Goal: Task Accomplishment & Management: Use online tool/utility

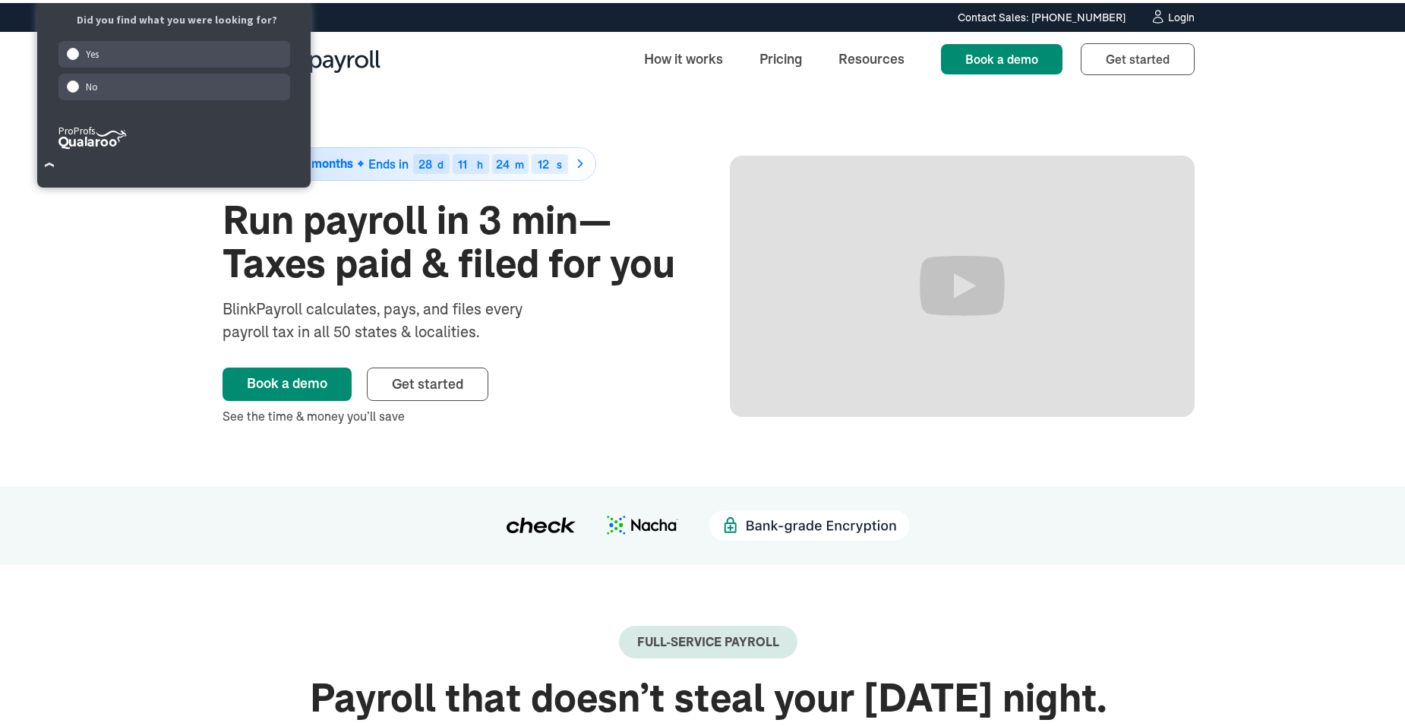
click at [1176, 17] on div "Login" at bounding box center [1181, 14] width 27 height 11
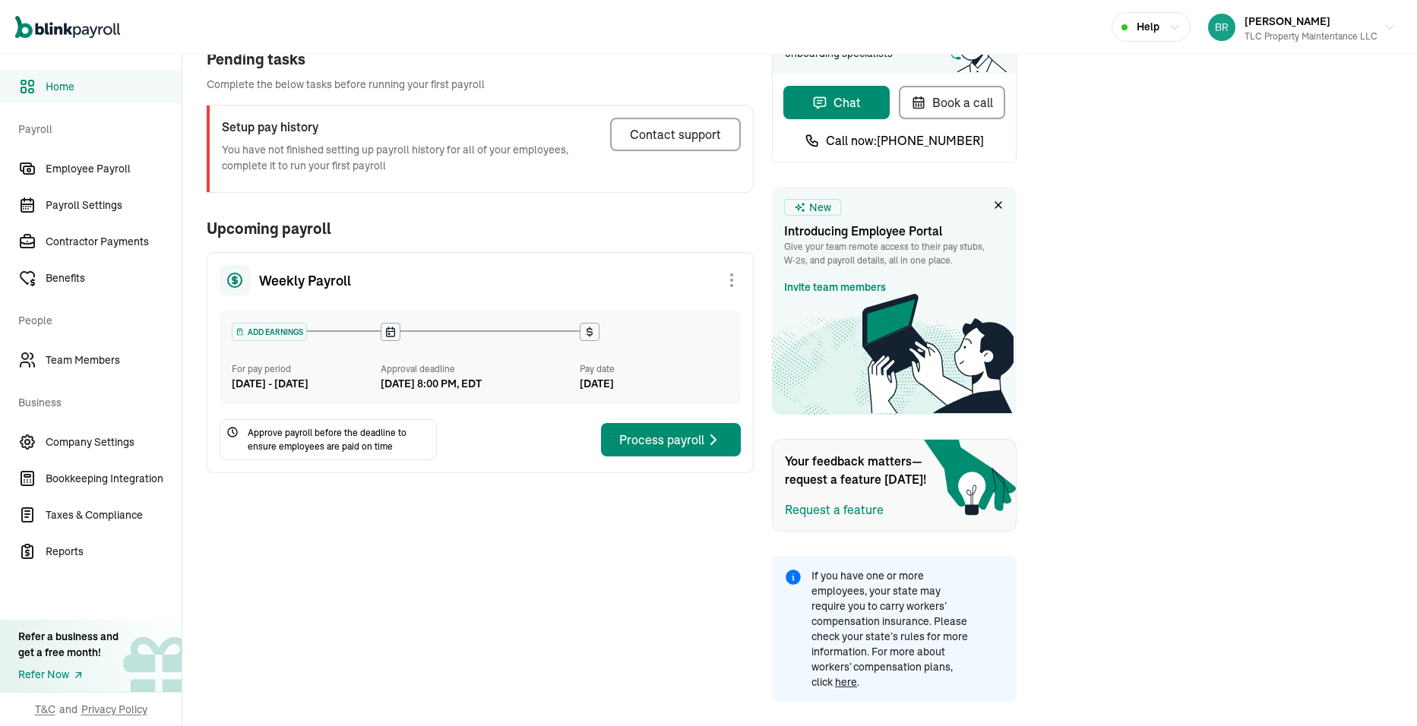
click at [730, 283] on div at bounding box center [731, 280] width 18 height 18
click at [650, 283] on div "Weekly Payroll Skip this payroll" at bounding box center [480, 280] width 521 height 30
click at [65, 175] on span "Employee Payroll" at bounding box center [114, 169] width 136 height 16
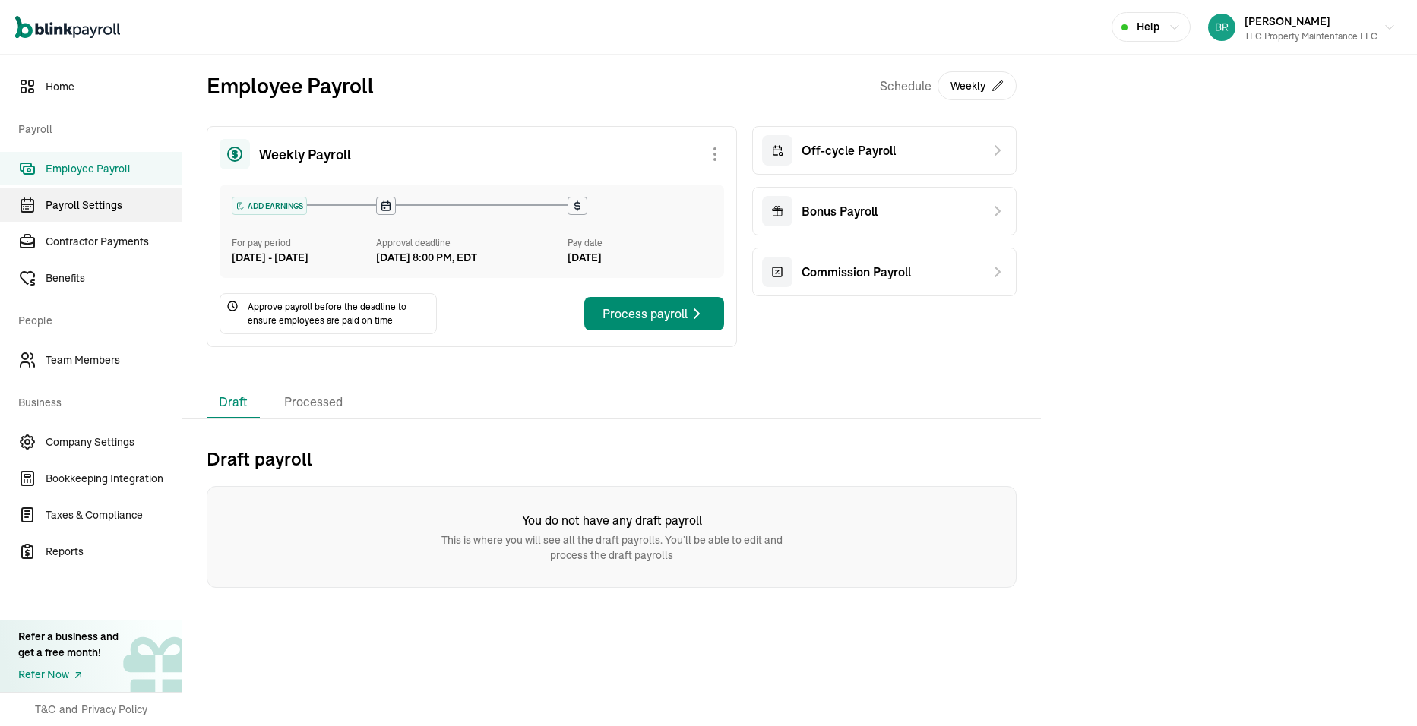
click at [77, 207] on span "Payroll Settings" at bounding box center [114, 206] width 136 height 16
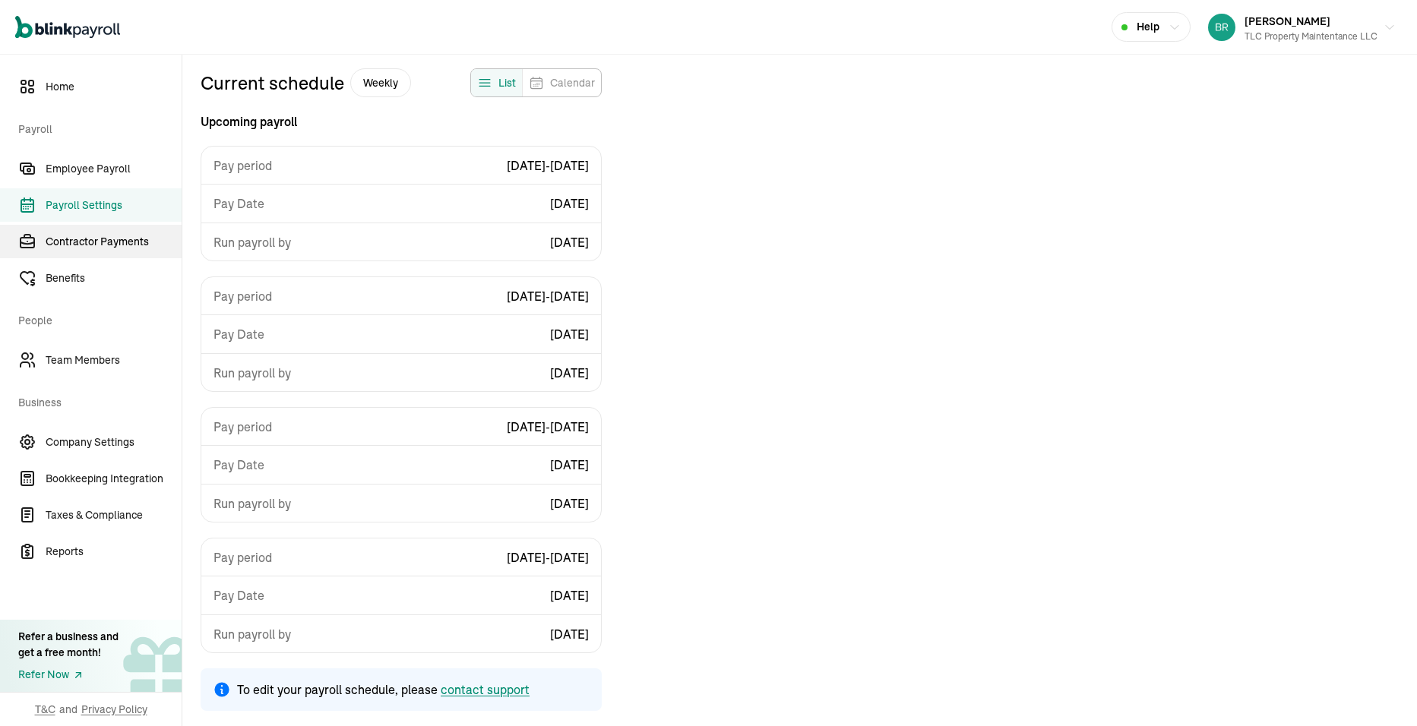
click at [74, 248] on span "Contractor Payments" at bounding box center [114, 242] width 136 height 16
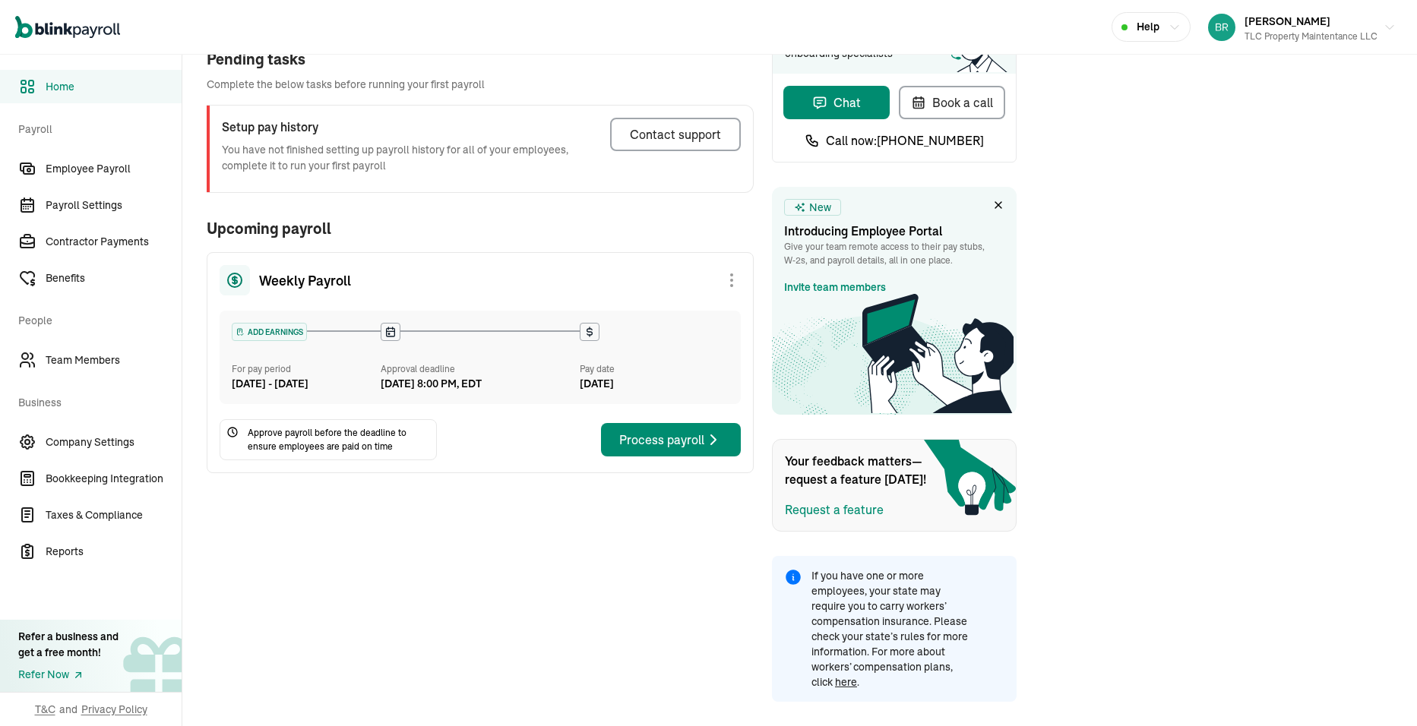
click at [730, 283] on div at bounding box center [731, 280] width 18 height 18
click at [650, 283] on div "Weekly Payroll" at bounding box center [480, 280] width 521 height 30
click at [65, 175] on span "Employee Payroll" at bounding box center [114, 169] width 136 height 16
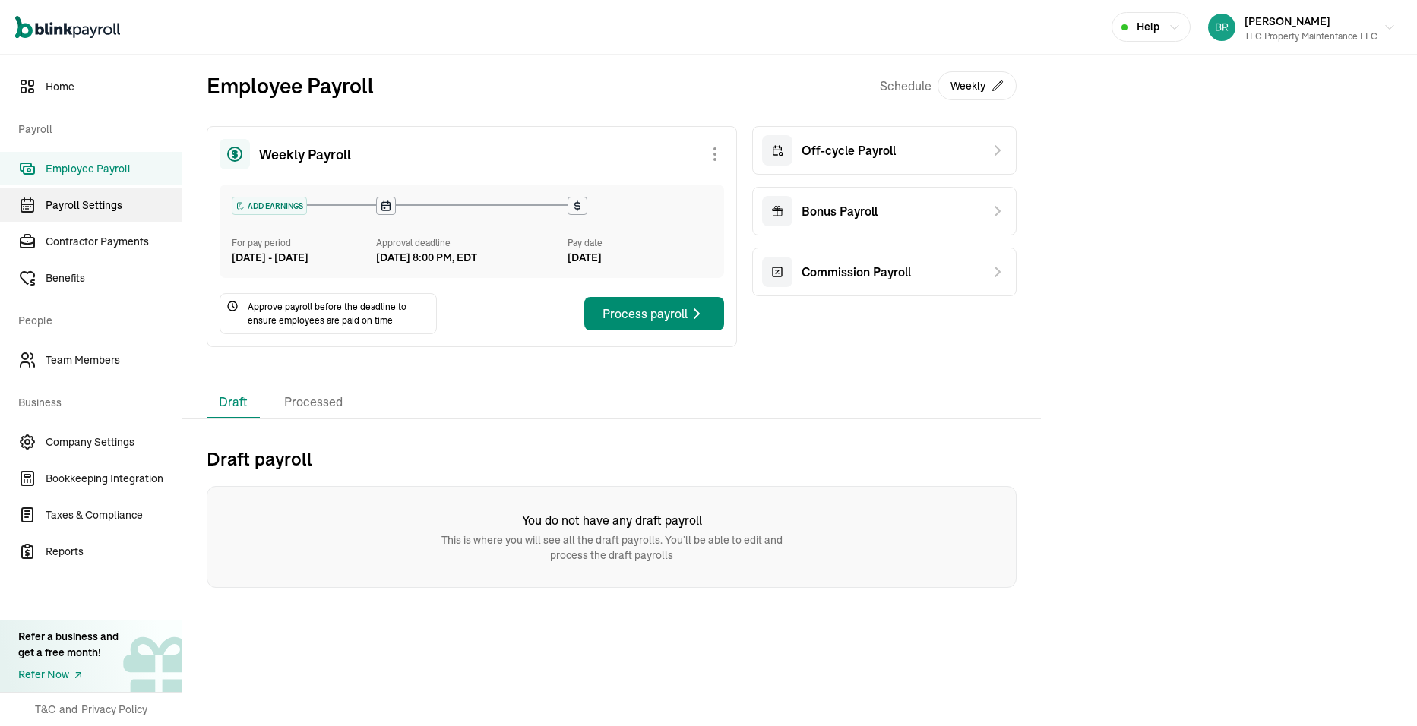
click at [77, 207] on span "Payroll Settings" at bounding box center [114, 206] width 136 height 16
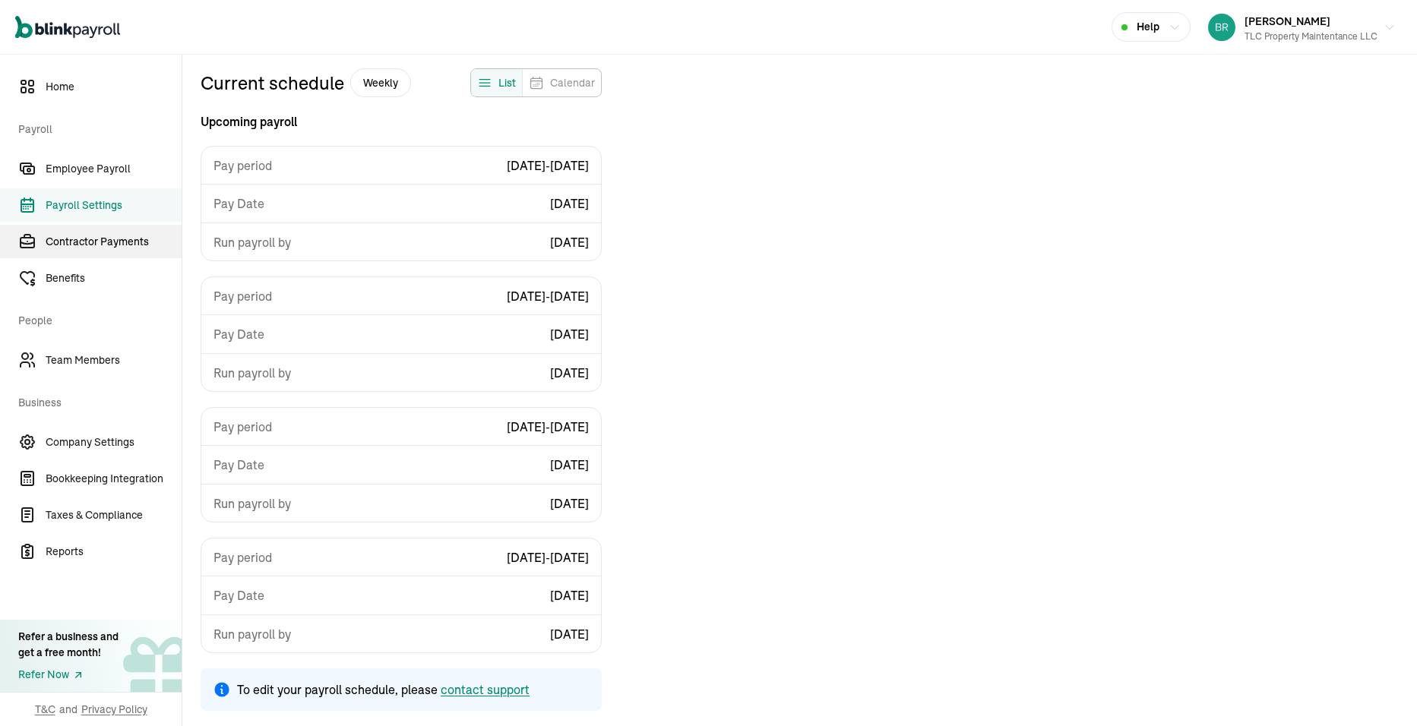
click at [74, 248] on span "Contractor Payments" at bounding box center [114, 242] width 136 height 16
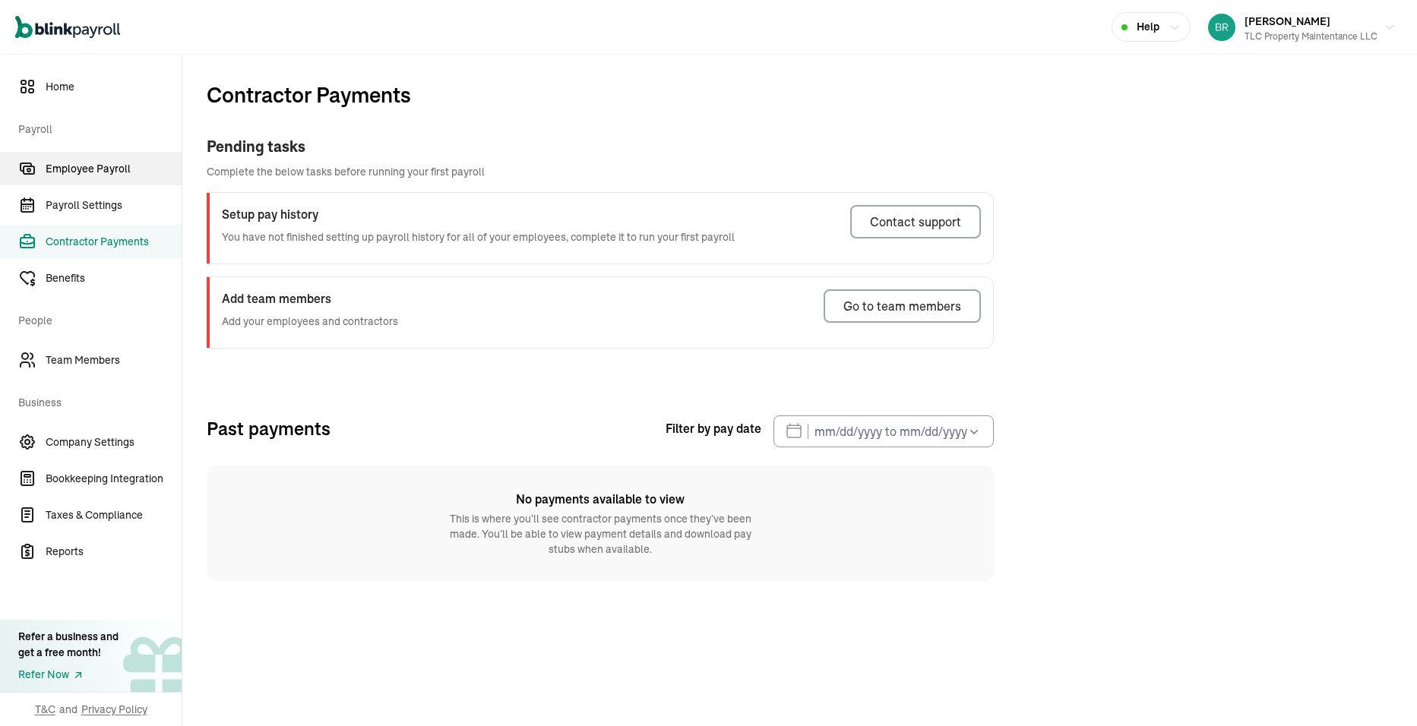
click at [77, 175] on span "Employee Payroll" at bounding box center [114, 169] width 136 height 16
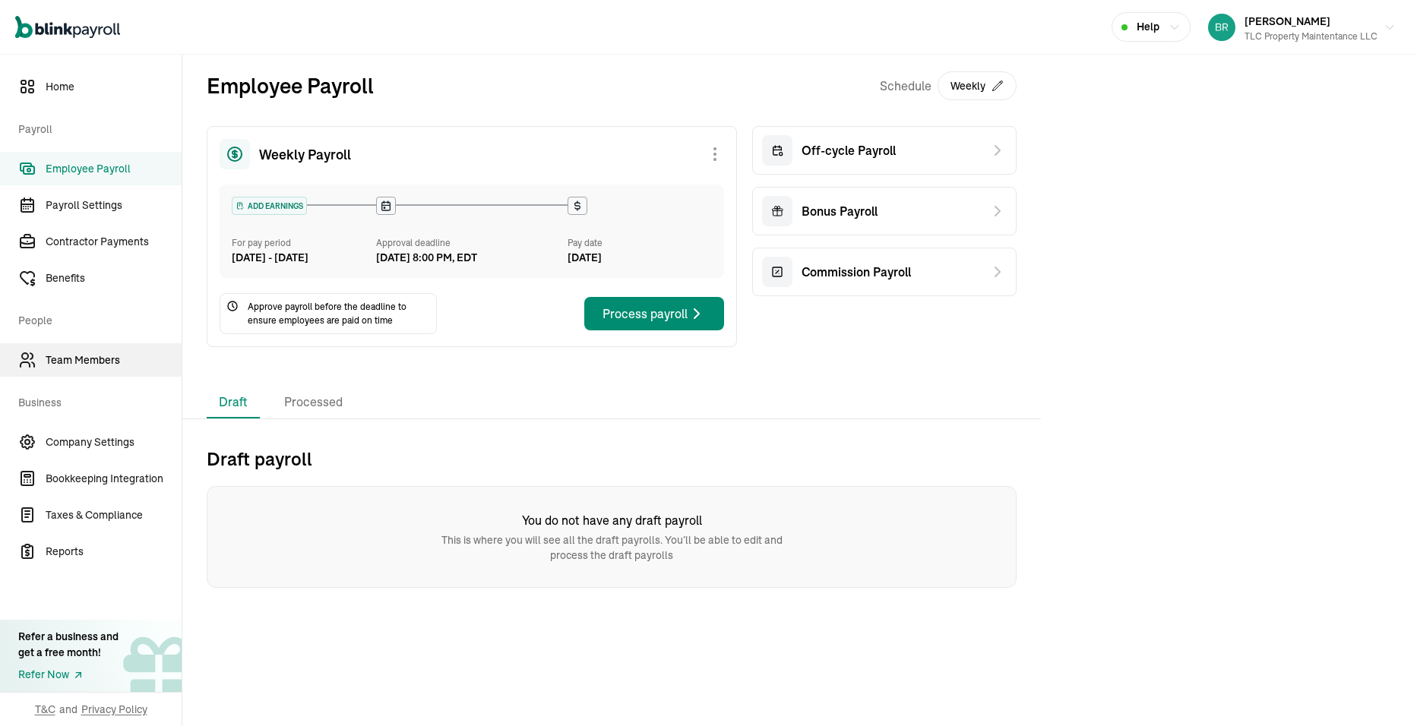
click at [57, 359] on span "Team Members" at bounding box center [114, 360] width 136 height 16
